Goal: Task Accomplishment & Management: Use online tool/utility

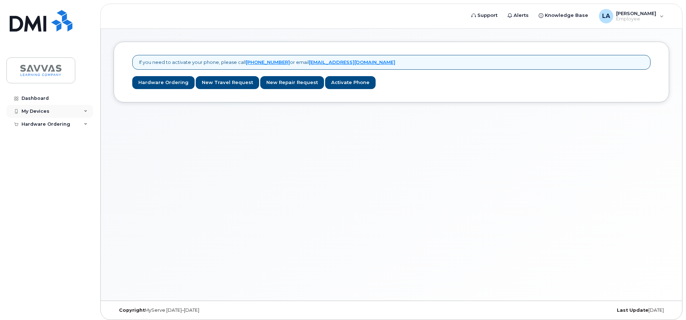
click at [85, 110] on icon at bounding box center [86, 111] width 4 height 4
click at [58, 124] on link "Add Device" at bounding box center [56, 125] width 74 height 14
